Goal: Task Accomplishment & Management: Use online tool/utility

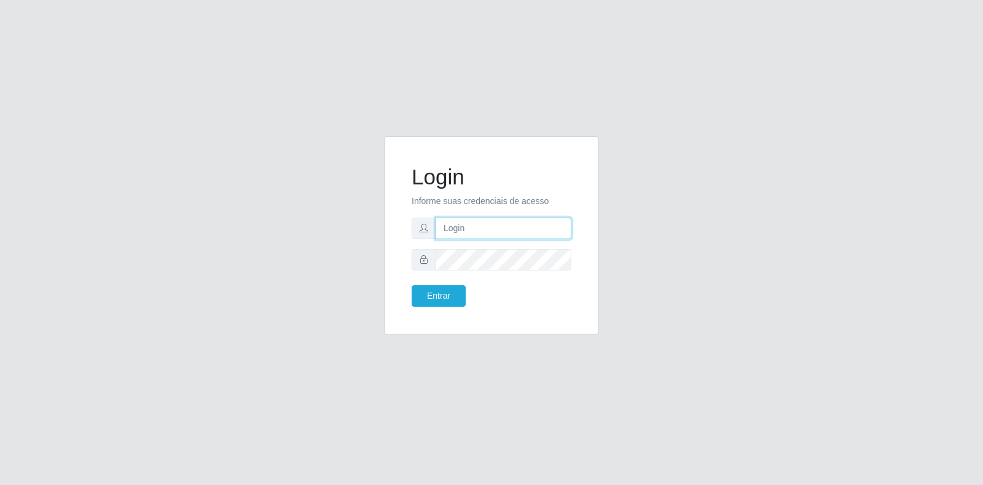
click at [494, 229] on input "text" at bounding box center [504, 228] width 136 height 22
type input "[PERSON_NAME][EMAIL_ADDRESS][DOMAIN_NAME]"
click at [557, 231] on input "[PERSON_NAME][EMAIL_ADDRESS][DOMAIN_NAME]" at bounding box center [504, 228] width 136 height 22
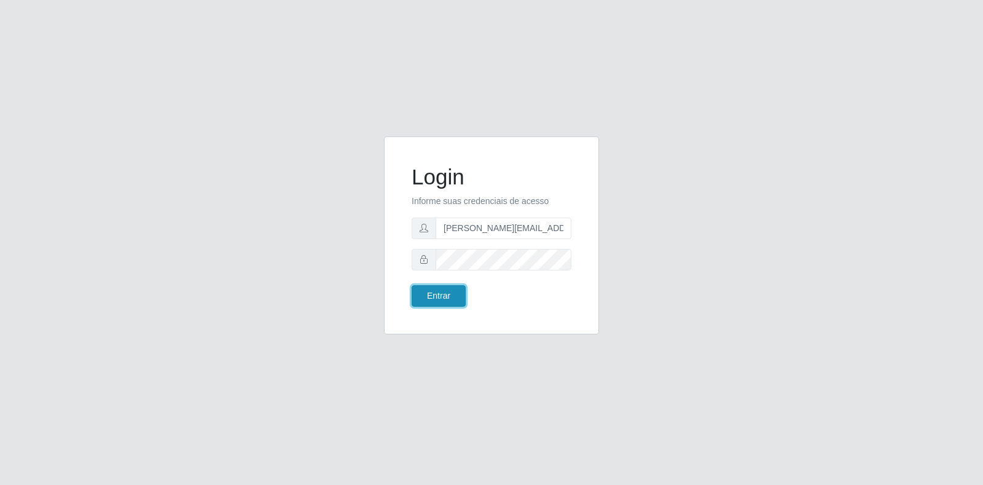
click at [437, 300] on button "Entrar" at bounding box center [439, 296] width 54 height 22
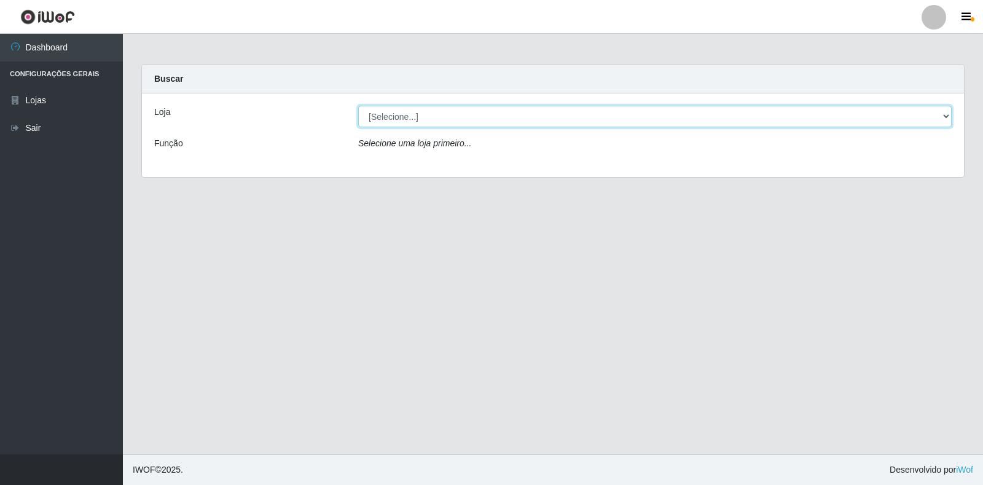
click at [941, 110] on select "[Selecione...] Atacado Vem - [STREET_ADDRESS]" at bounding box center [654, 117] width 593 height 22
select select "455"
click at [358, 106] on select "[Selecione...] Atacado Vem - [STREET_ADDRESS]" at bounding box center [654, 117] width 593 height 22
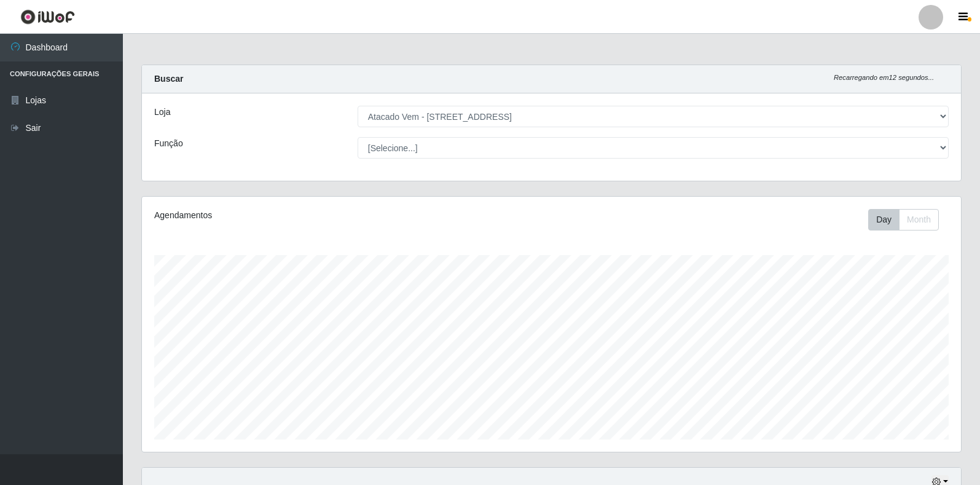
click at [966, 7] on header "Perfil Alterar Senha Sair" at bounding box center [490, 17] width 980 height 34
click at [965, 15] on icon "button" at bounding box center [962, 17] width 9 height 11
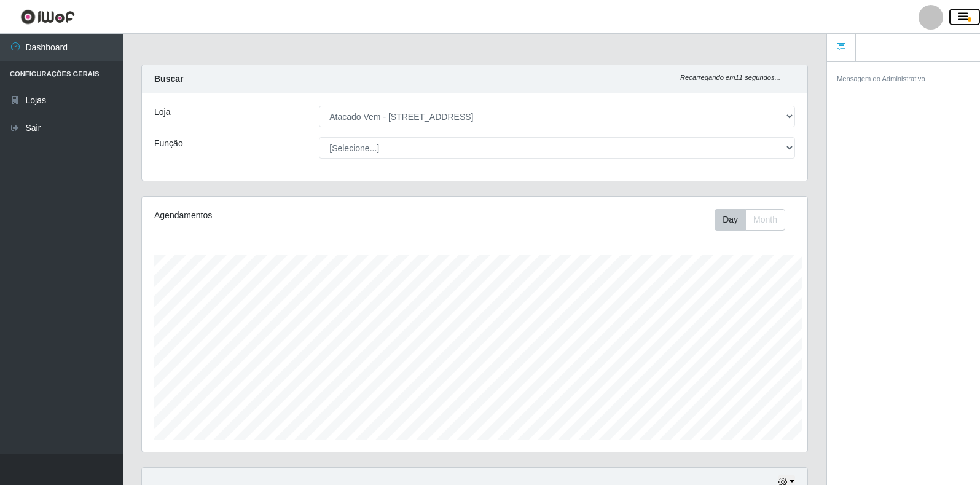
scroll to position [255, 665]
click at [964, 19] on icon "button" at bounding box center [962, 17] width 9 height 11
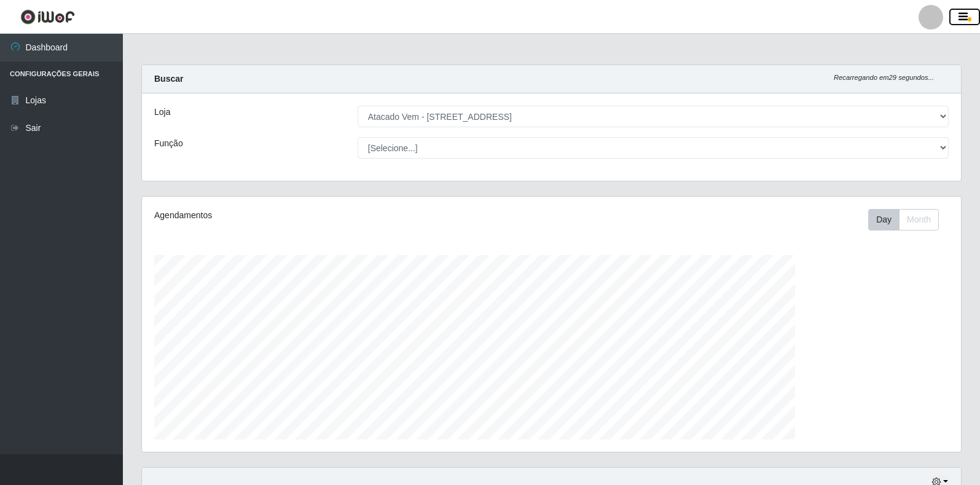
scroll to position [614113, 613549]
click at [964, 19] on icon "button" at bounding box center [962, 17] width 9 height 11
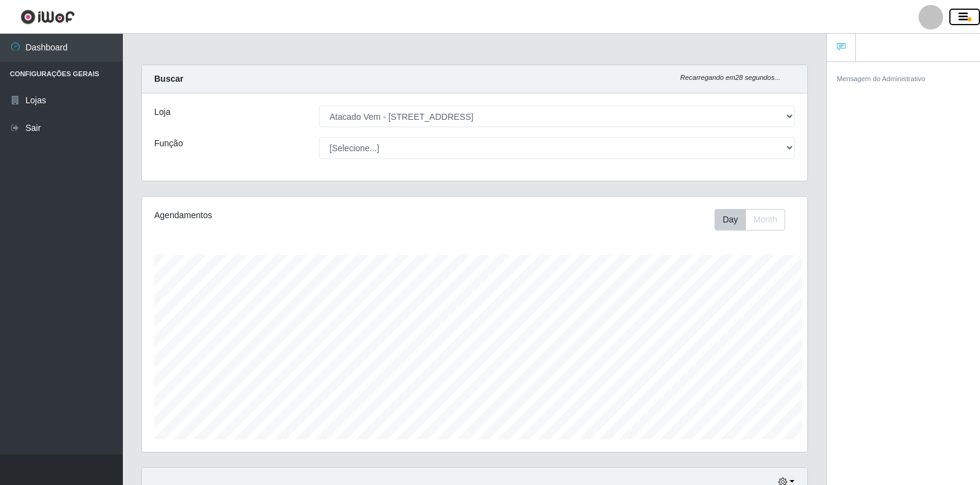
scroll to position [614113, 613702]
click at [964, 19] on icon "button" at bounding box center [962, 17] width 9 height 11
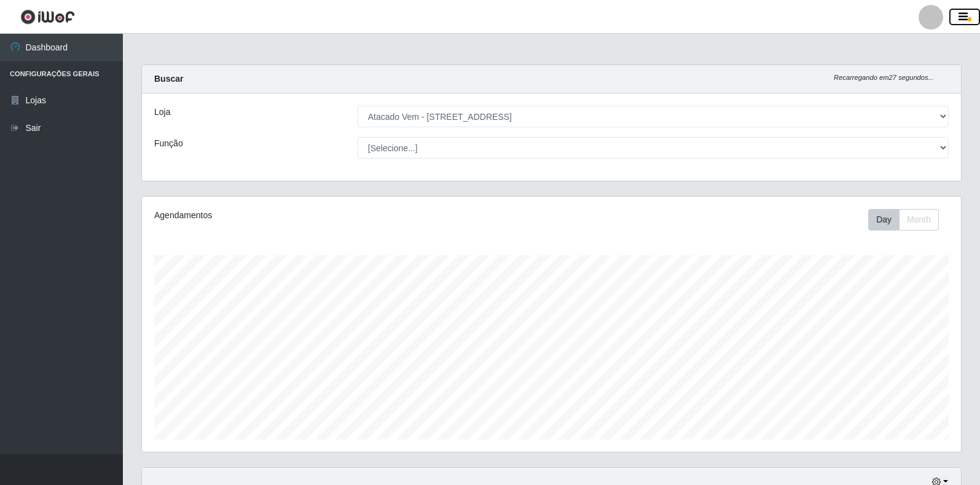
scroll to position [614113, 613549]
click at [964, 19] on icon "button" at bounding box center [962, 17] width 9 height 11
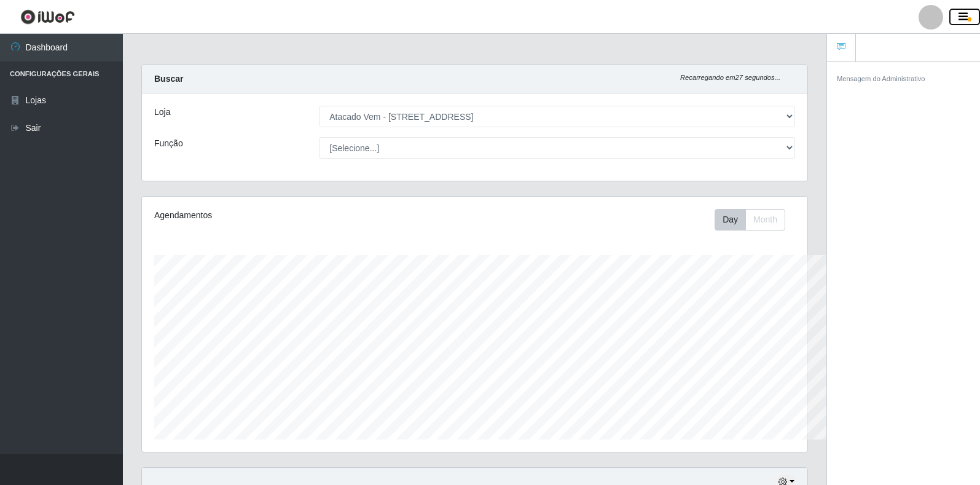
scroll to position [614113, 613702]
click at [726, 221] on button "Day" at bounding box center [730, 220] width 31 height 22
click at [729, 221] on button "Day" at bounding box center [730, 220] width 31 height 22
drag, startPoint x: 791, startPoint y: 217, endPoint x: 785, endPoint y: 217, distance: 6.2
click at [791, 217] on div "Day Month" at bounding box center [755, 220] width 80 height 22
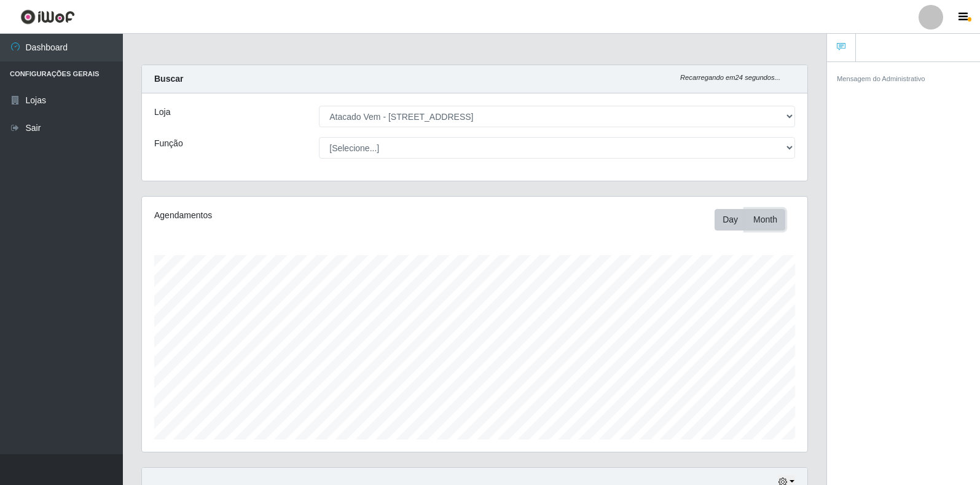
click at [751, 222] on button "Month" at bounding box center [765, 220] width 40 height 22
click at [734, 223] on button "Day" at bounding box center [730, 220] width 31 height 22
click at [958, 18] on icon "button" at bounding box center [962, 17] width 9 height 11
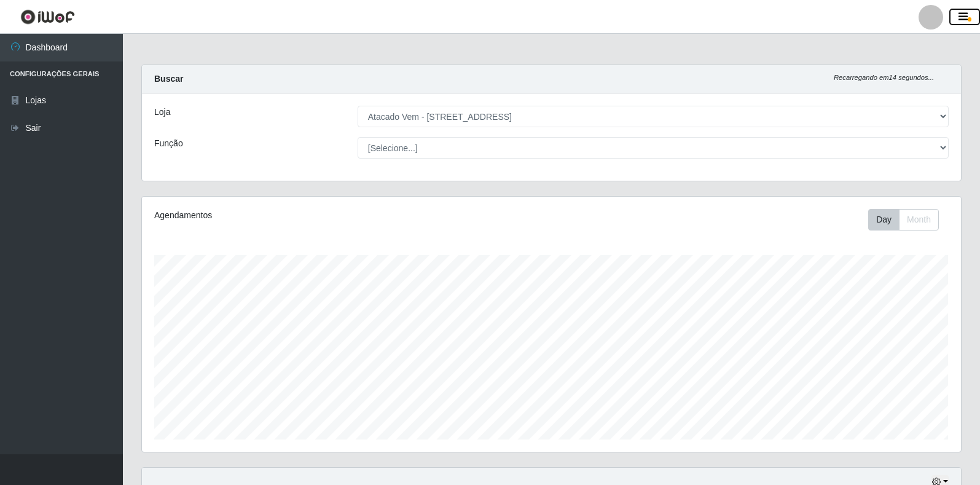
scroll to position [614113, 613549]
click at [958, 18] on icon "button" at bounding box center [962, 17] width 9 height 11
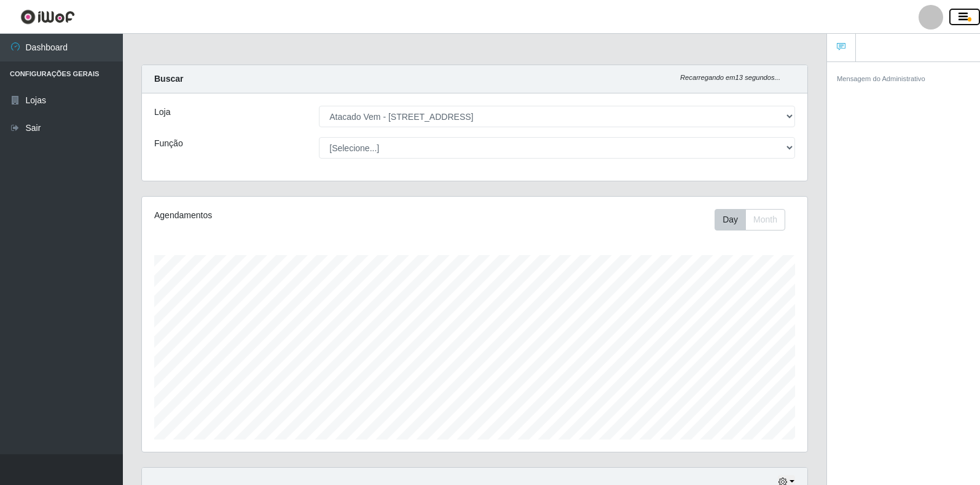
scroll to position [614113, 613702]
click at [845, 53] on link at bounding box center [841, 48] width 29 height 28
click at [923, 22] on div at bounding box center [930, 17] width 25 height 25
click at [951, 17] on button "button" at bounding box center [964, 17] width 31 height 17
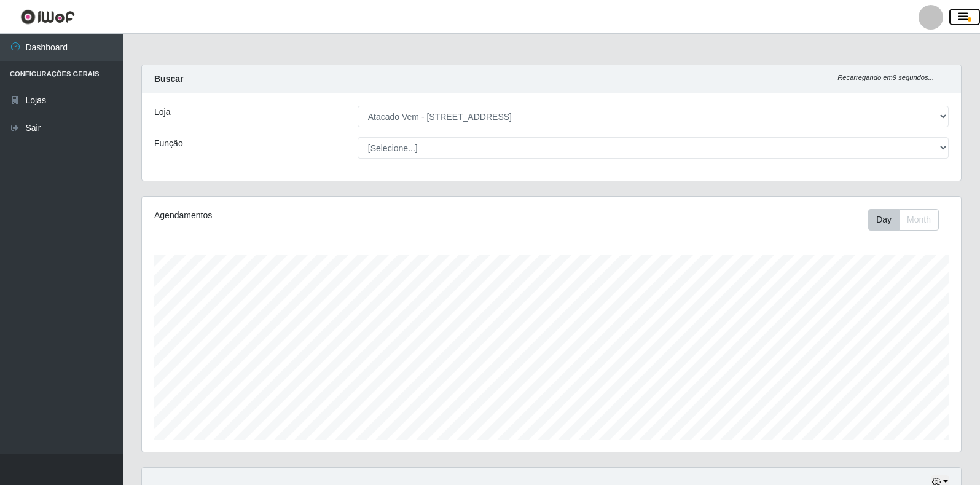
click at [955, 17] on button "button" at bounding box center [964, 17] width 31 height 17
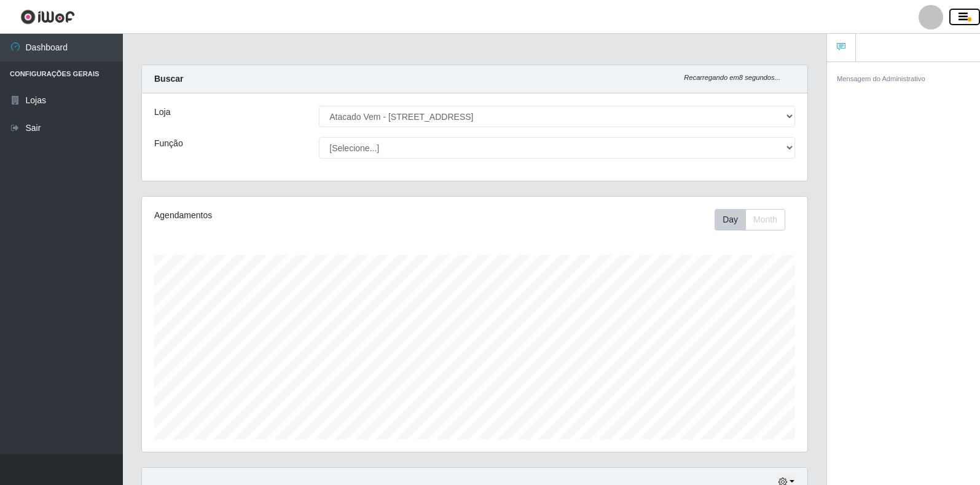
drag, startPoint x: 955, startPoint y: 17, endPoint x: 953, endPoint y: 24, distance: 6.9
click at [953, 24] on button "button" at bounding box center [964, 17] width 31 height 17
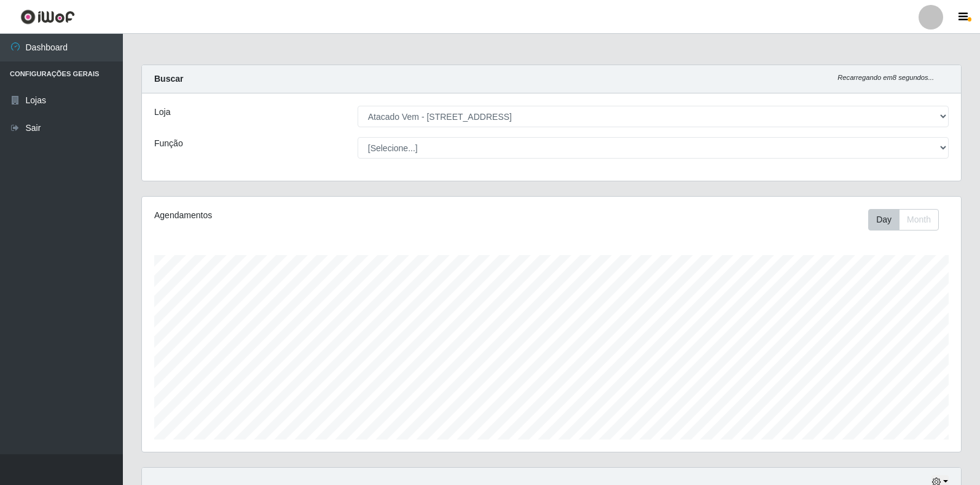
click at [805, 9] on header "Perfil Alterar Senha Sair" at bounding box center [490, 17] width 980 height 34
